Goal: Entertainment & Leisure: Consume media (video, audio)

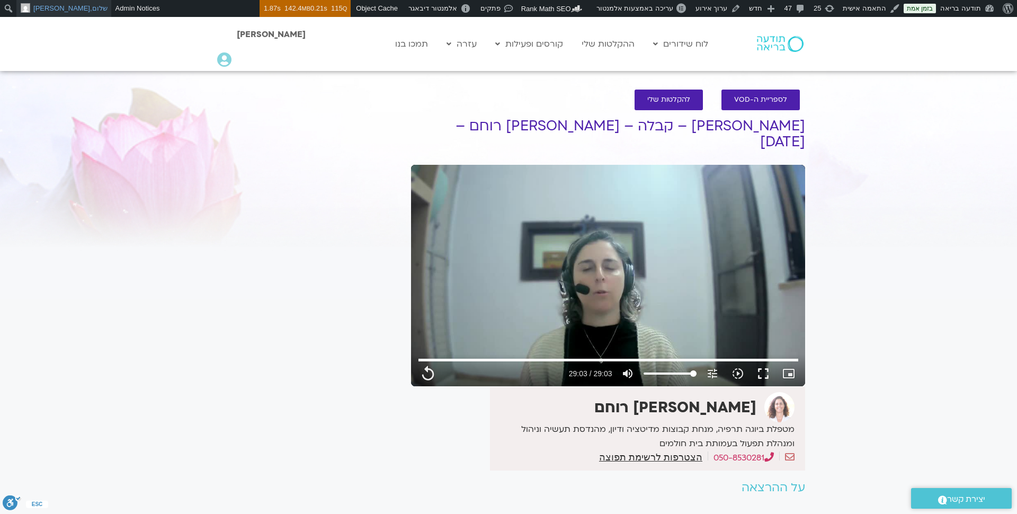
type input "1743.36"
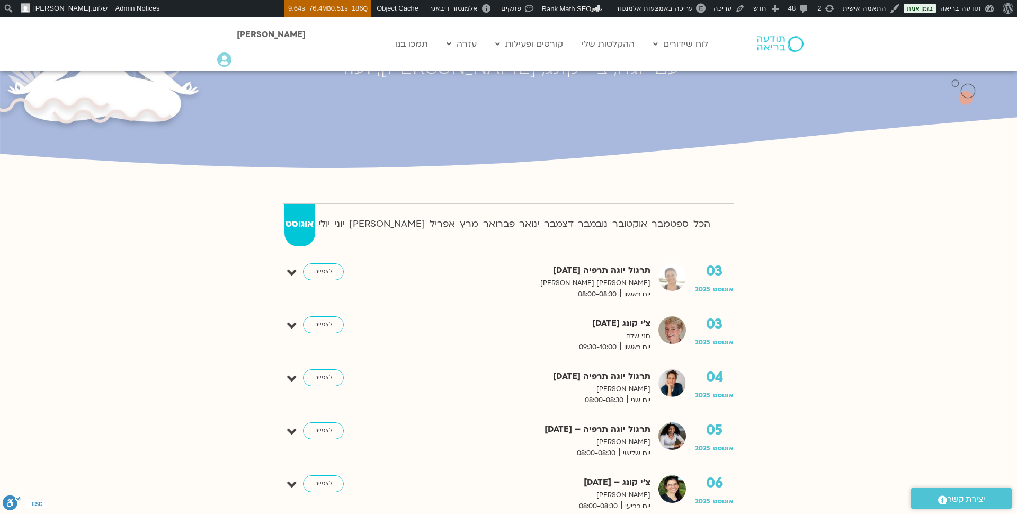
scroll to position [174, 0]
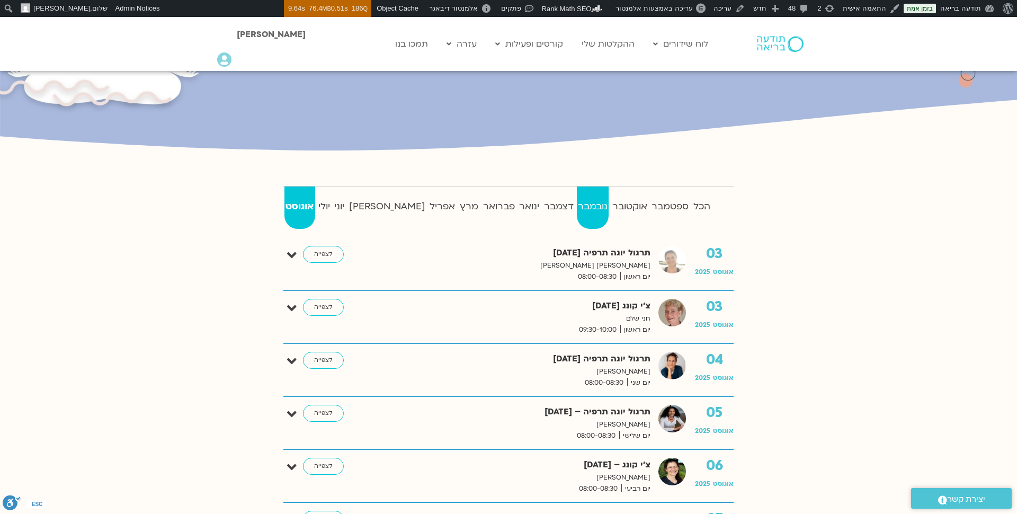
click at [580, 207] on strong "נובמבר" at bounding box center [593, 207] width 32 height 16
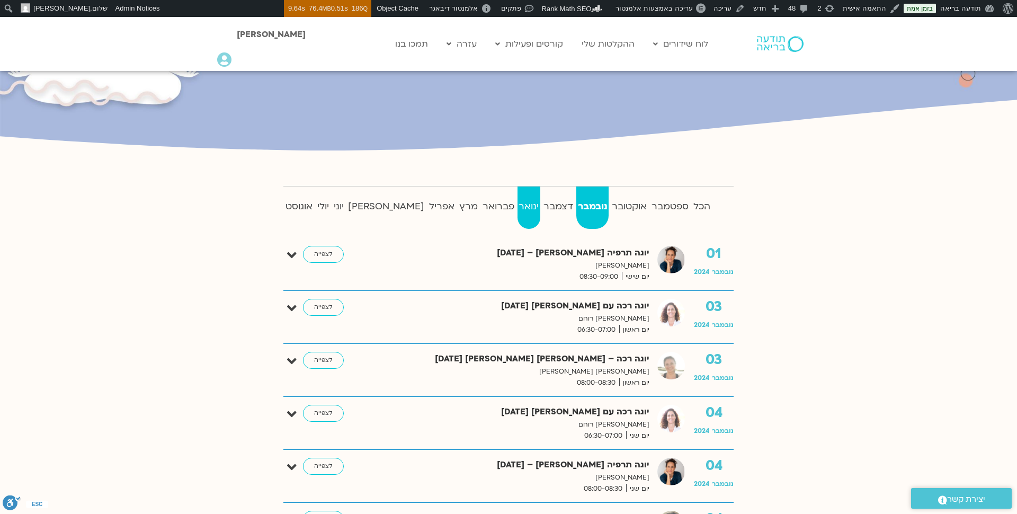
click at [517, 206] on strong "ינואר" at bounding box center [528, 207] width 23 height 16
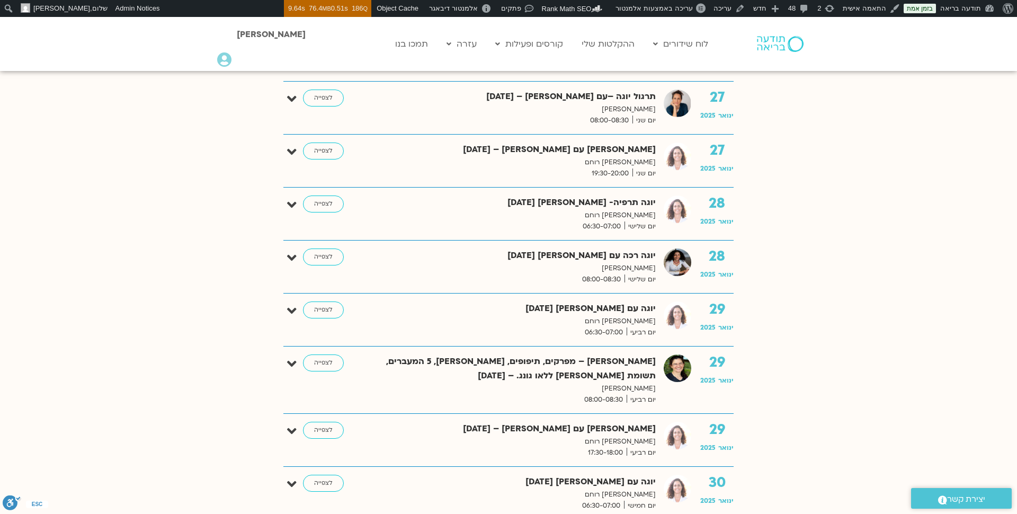
scroll to position [2879, 0]
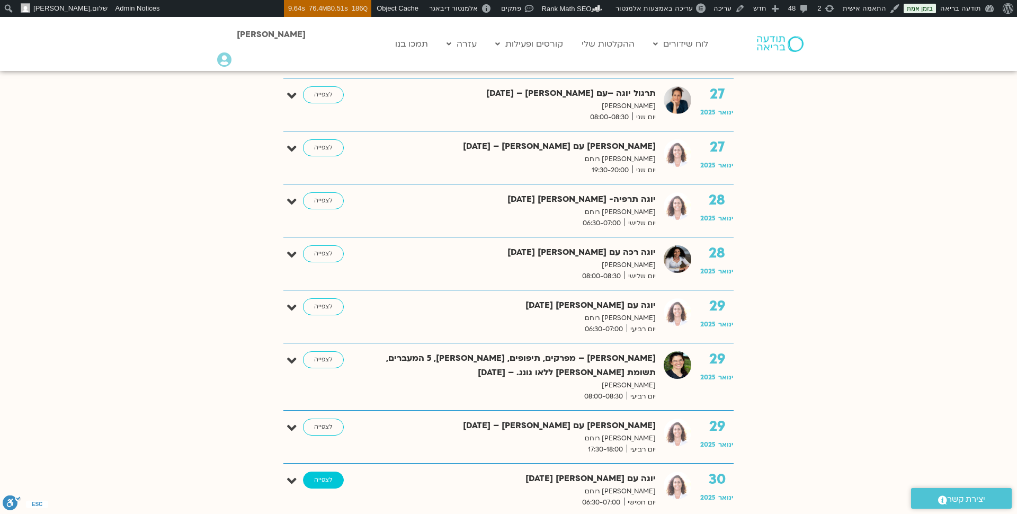
click at [334, 471] on link "לצפייה" at bounding box center [323, 479] width 41 height 17
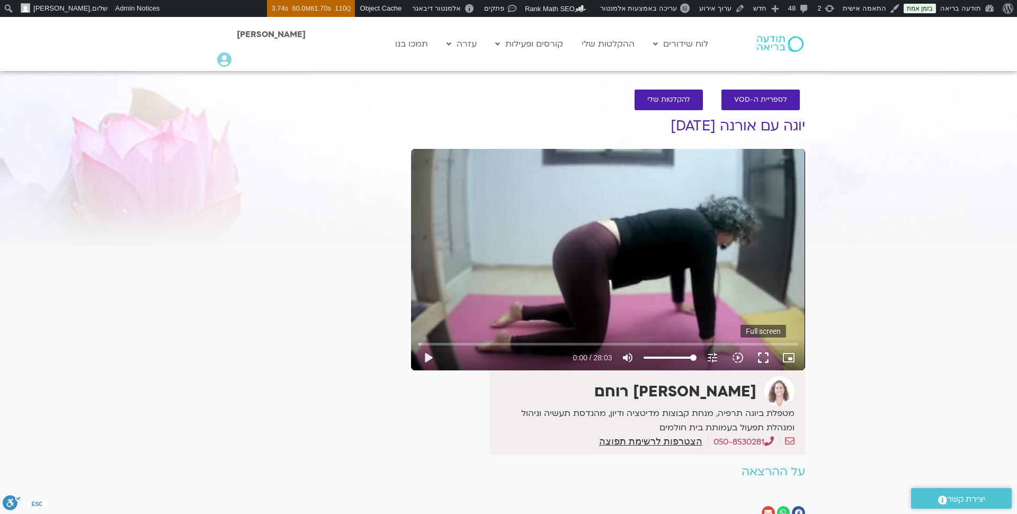
click at [762, 355] on button "fullscreen" at bounding box center [762, 357] width 25 height 25
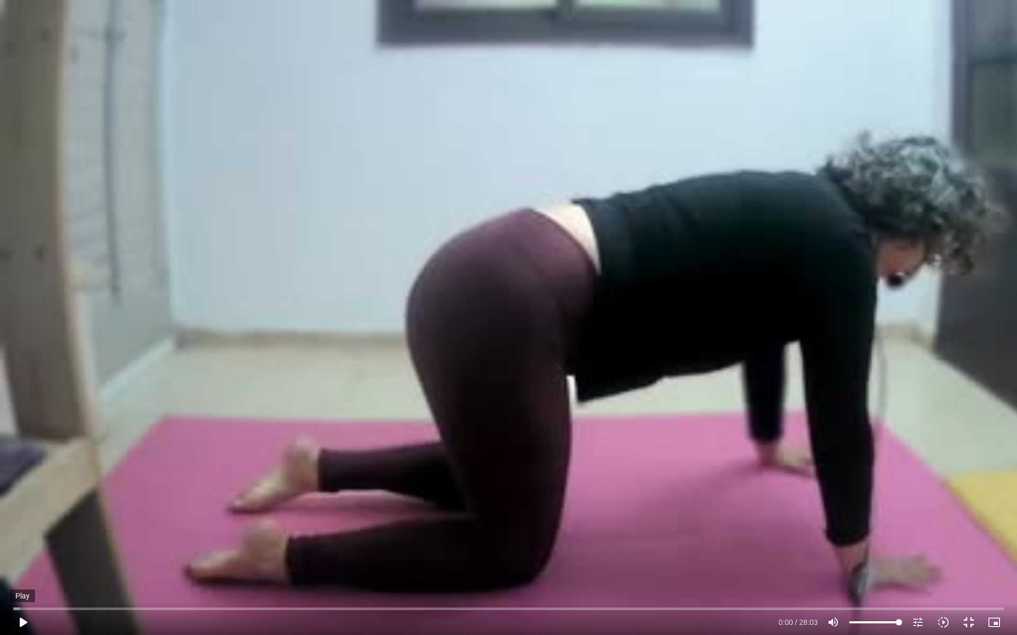
click at [23, 513] on button "play_arrow" at bounding box center [22, 622] width 25 height 25
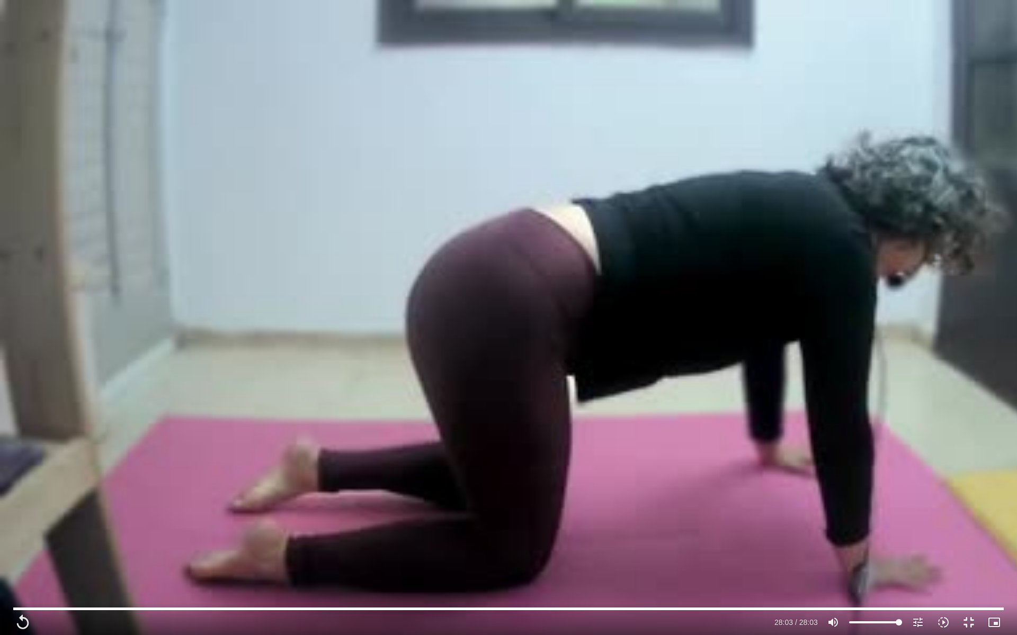
type input "1683.84"
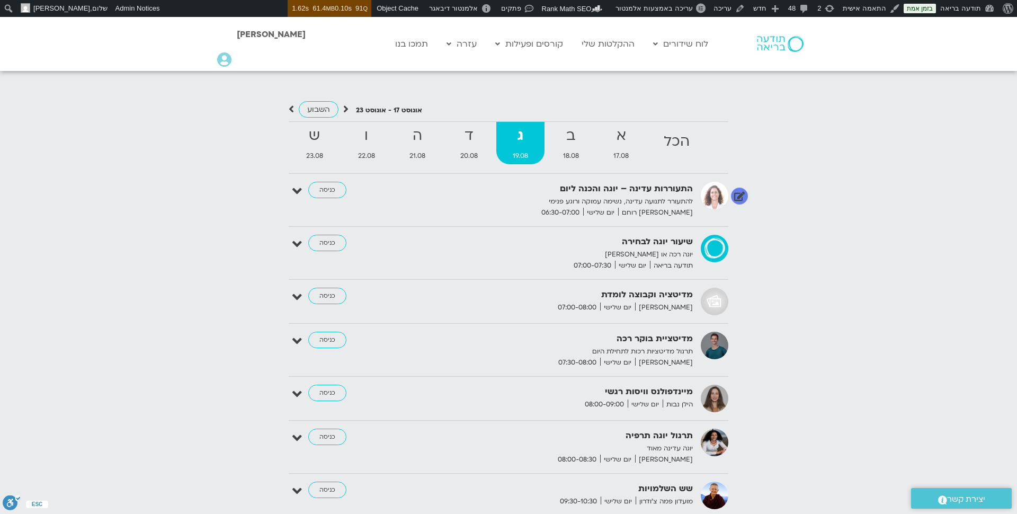
scroll to position [1114, 0]
click at [321, 187] on link "כניסה" at bounding box center [327, 191] width 38 height 17
